Goal: Information Seeking & Learning: Learn about a topic

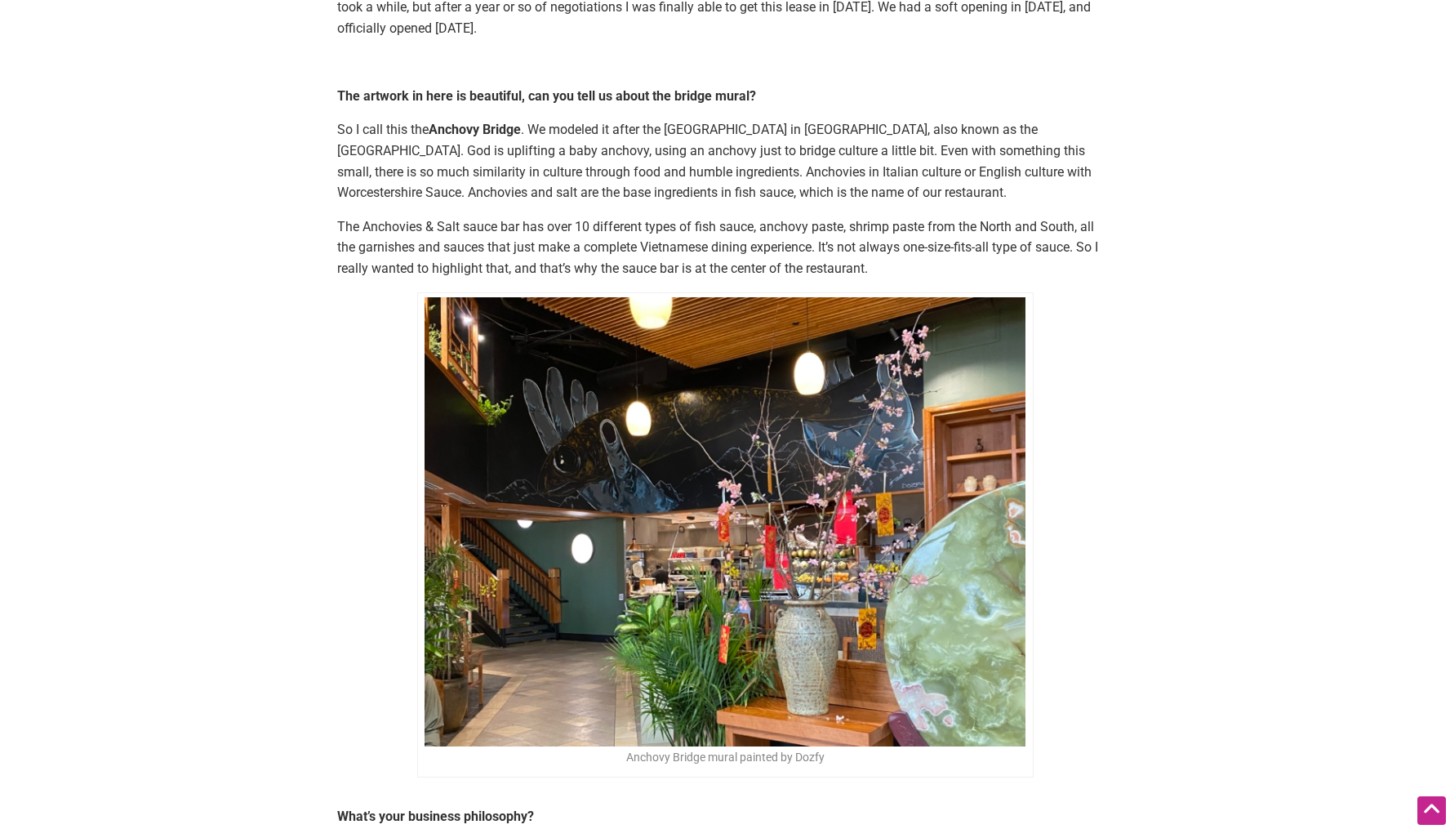
scroll to position [1408, 0]
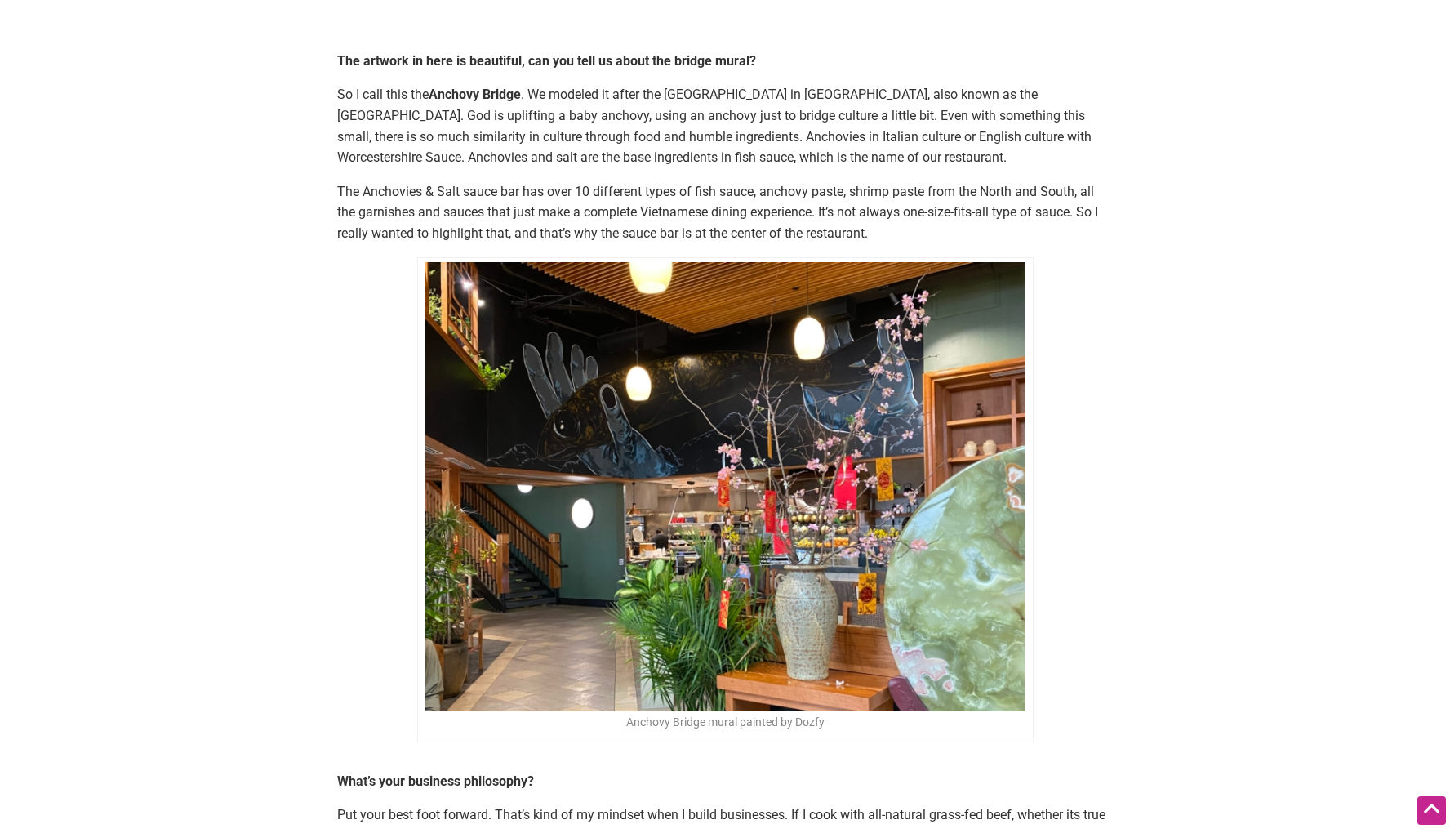
click at [782, 337] on img at bounding box center [725, 486] width 601 height 449
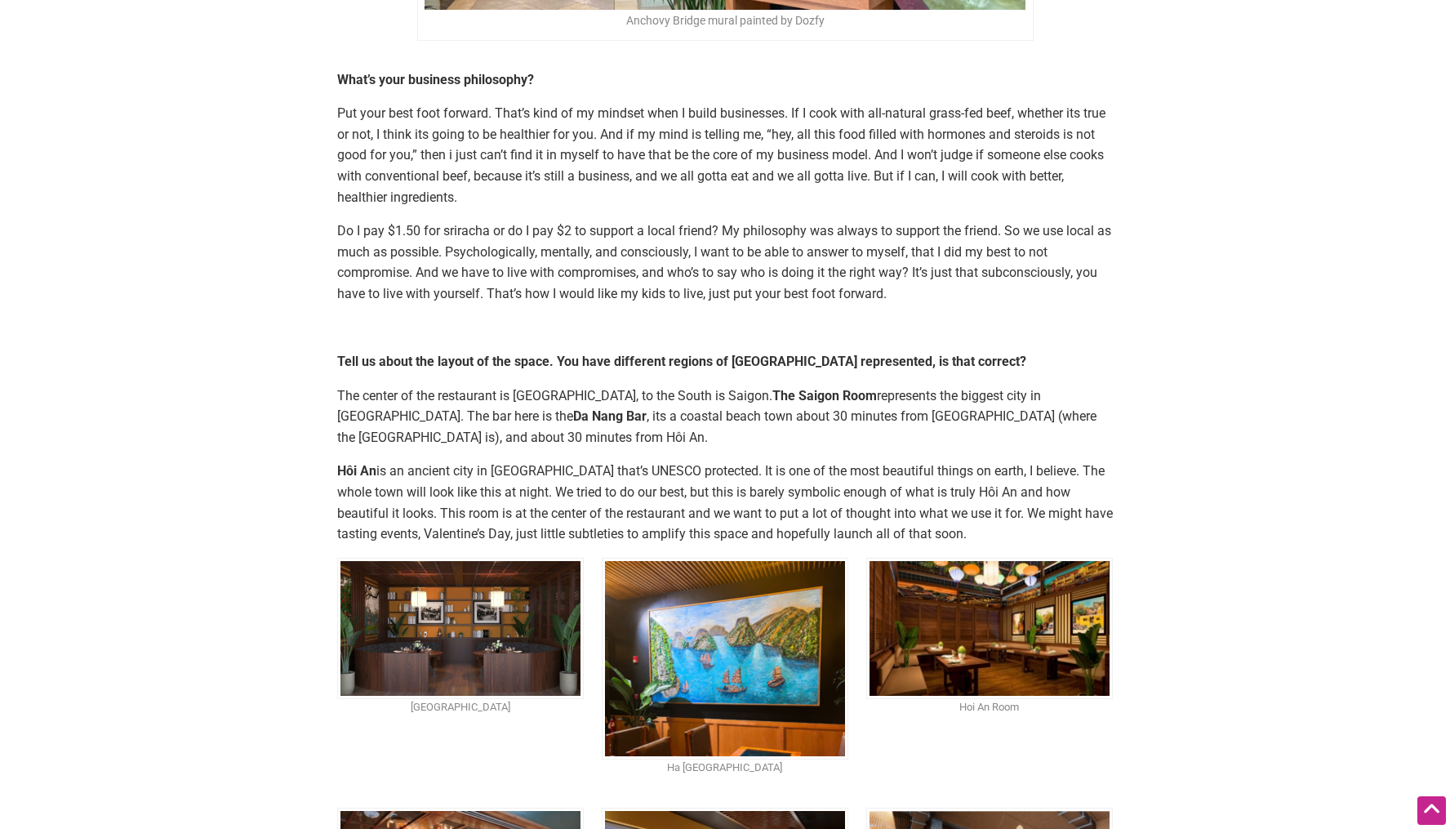
scroll to position [2118, 0]
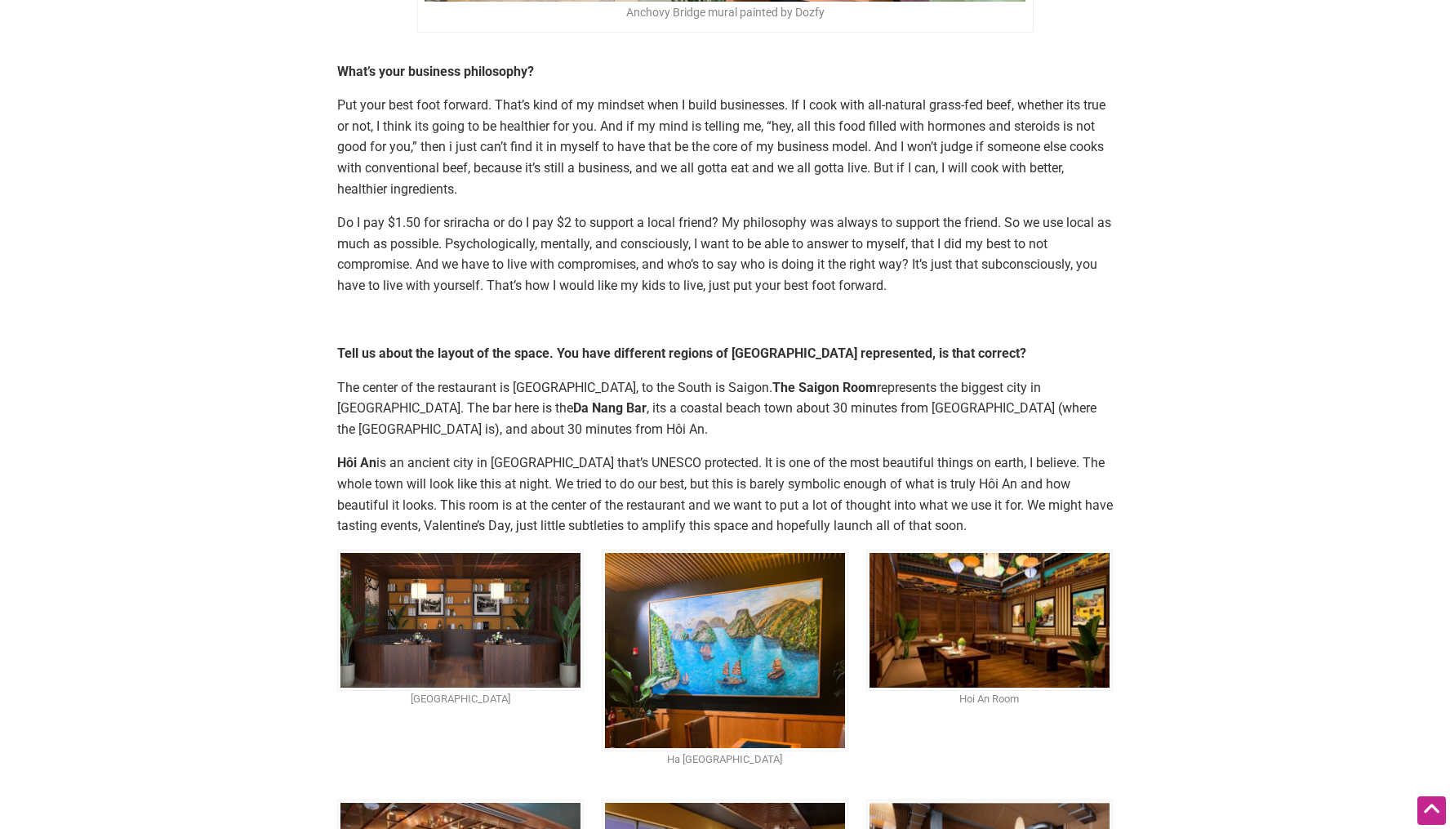
click at [432, 549] on img at bounding box center [460, 619] width 247 height 141
click at [762, 571] on img at bounding box center [725, 650] width 247 height 202
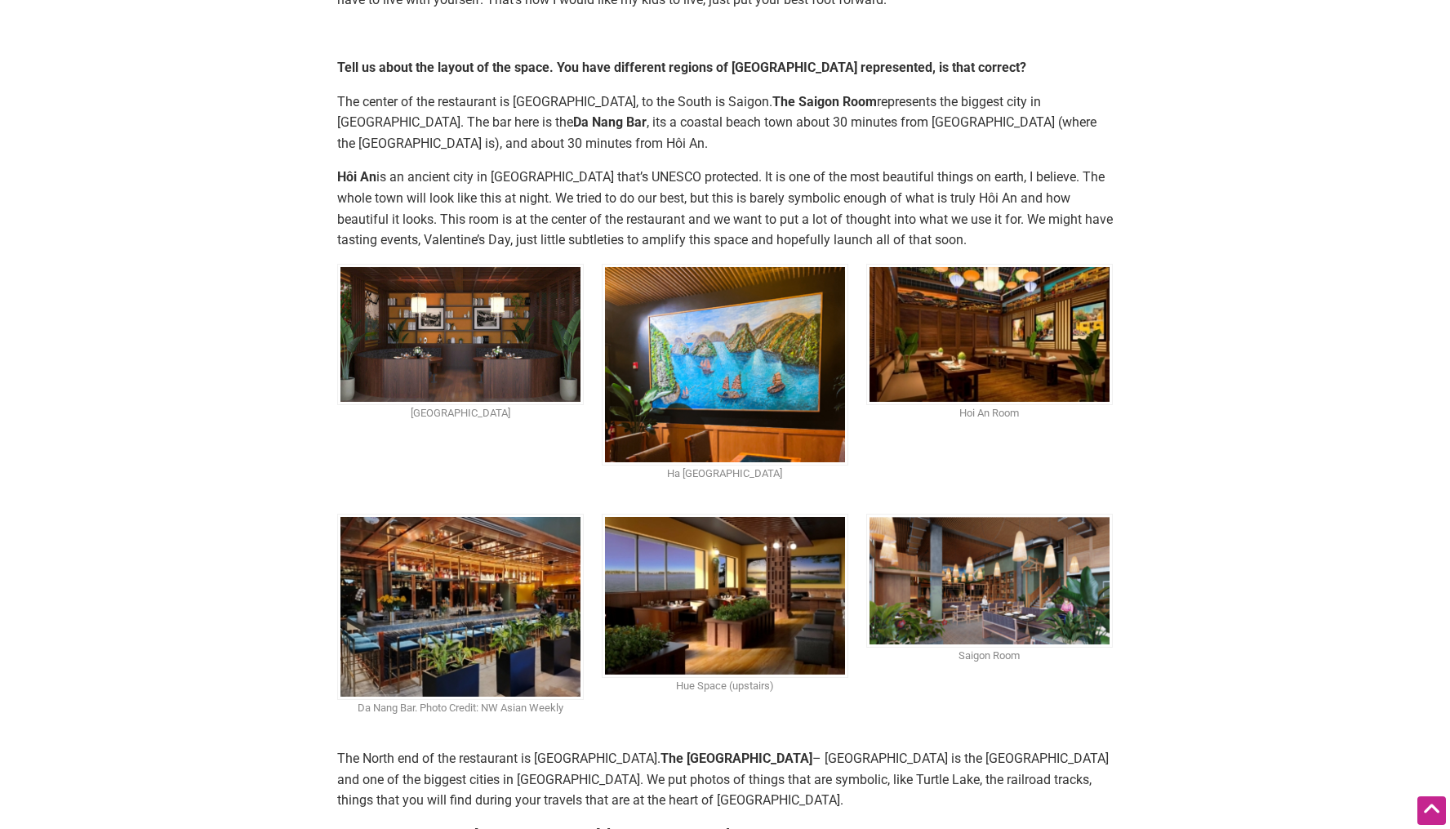
scroll to position [2405, 0]
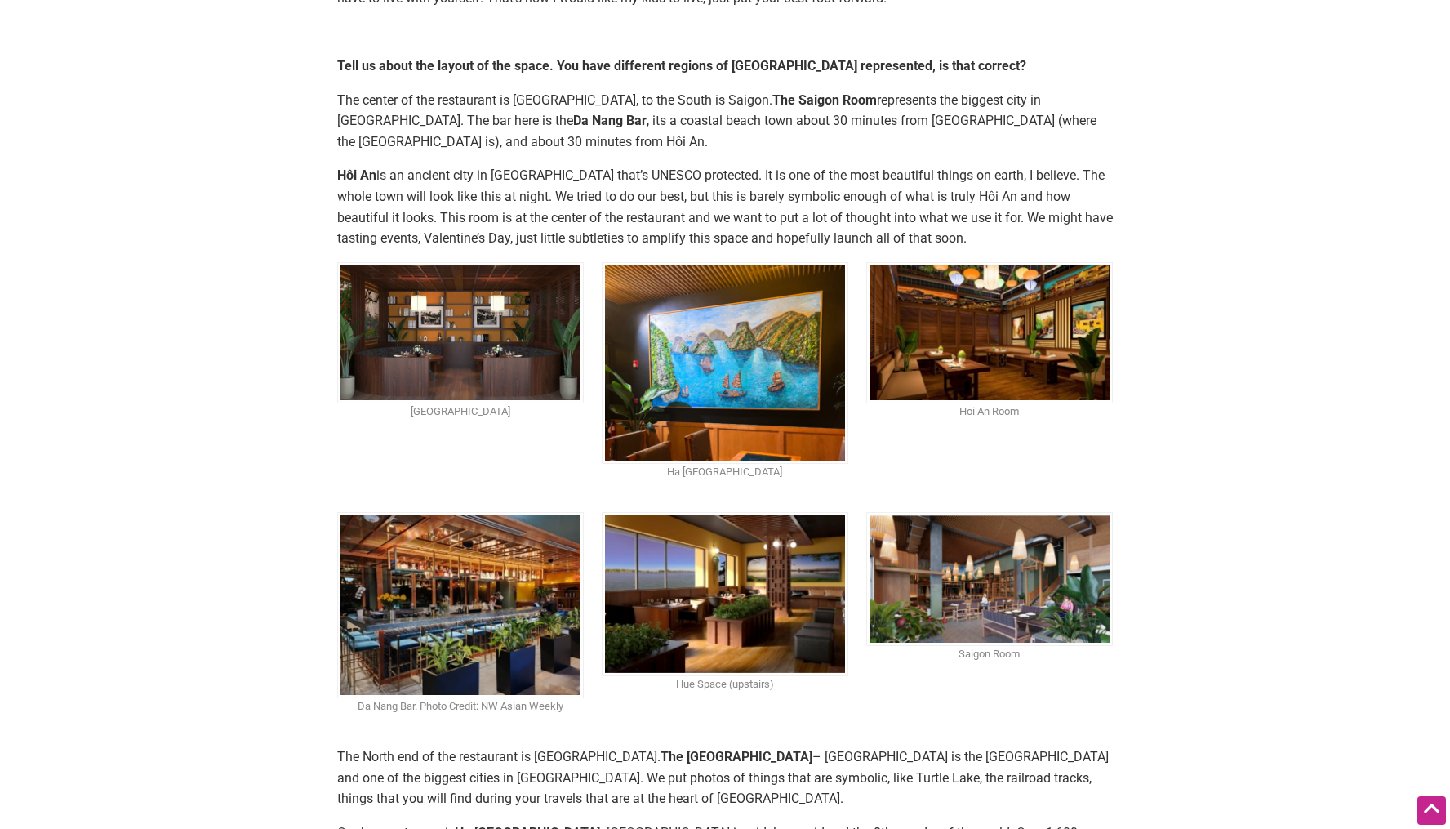
click at [970, 262] on img at bounding box center [989, 332] width 247 height 141
click at [511, 545] on img at bounding box center [460, 605] width 247 height 186
click at [745, 512] on img at bounding box center [725, 594] width 247 height 164
click at [993, 512] on img at bounding box center [989, 579] width 247 height 135
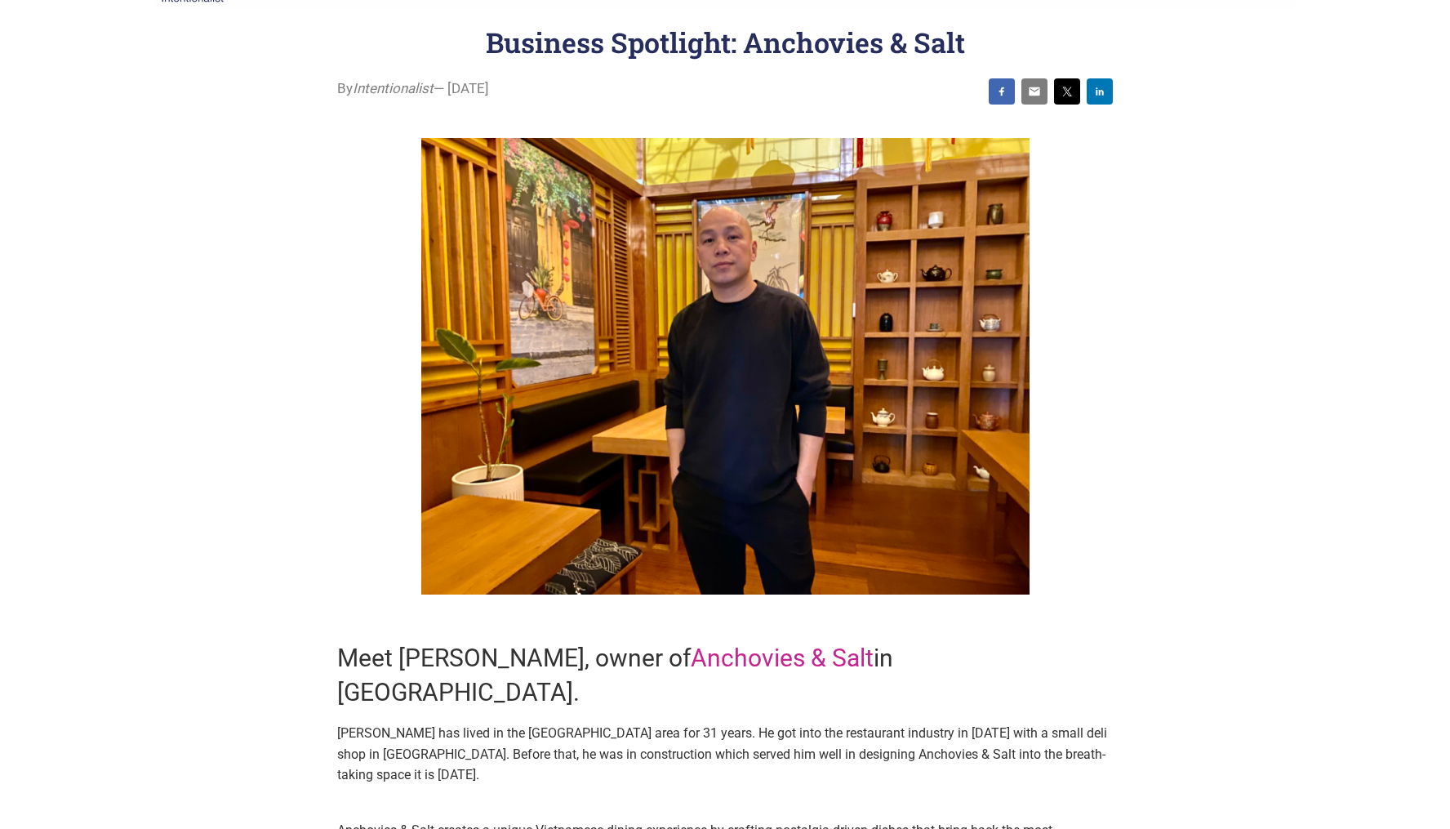
scroll to position [52, 0]
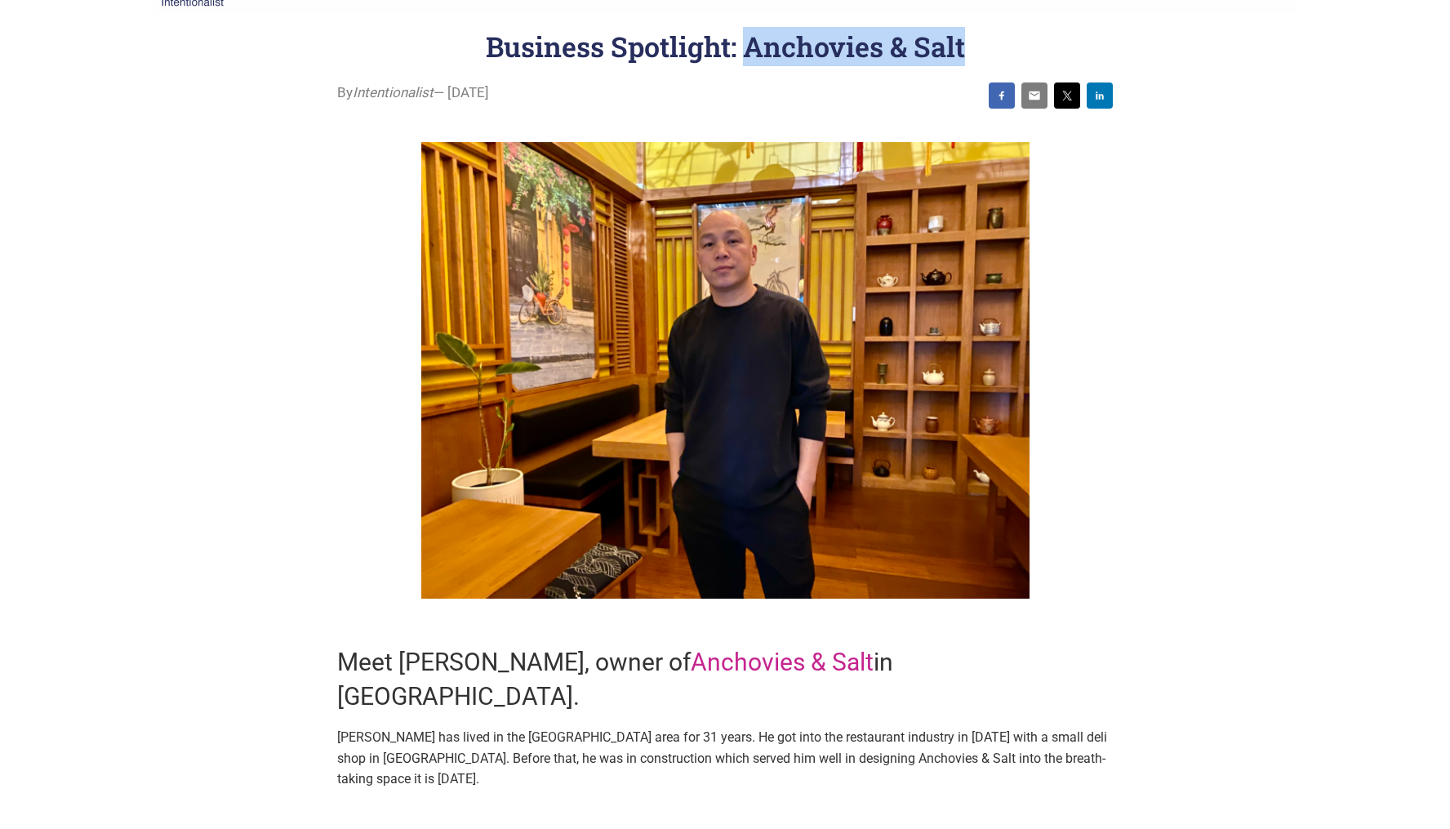
drag, startPoint x: 743, startPoint y: 46, endPoint x: 964, endPoint y: 52, distance: 221.3
click at [964, 52] on h1 "Business Spotlight: Anchovies & Salt" at bounding box center [725, 46] width 479 height 37
copy h1 "Anchovies & Salt"
